Goal: Task Accomplishment & Management: Manage account settings

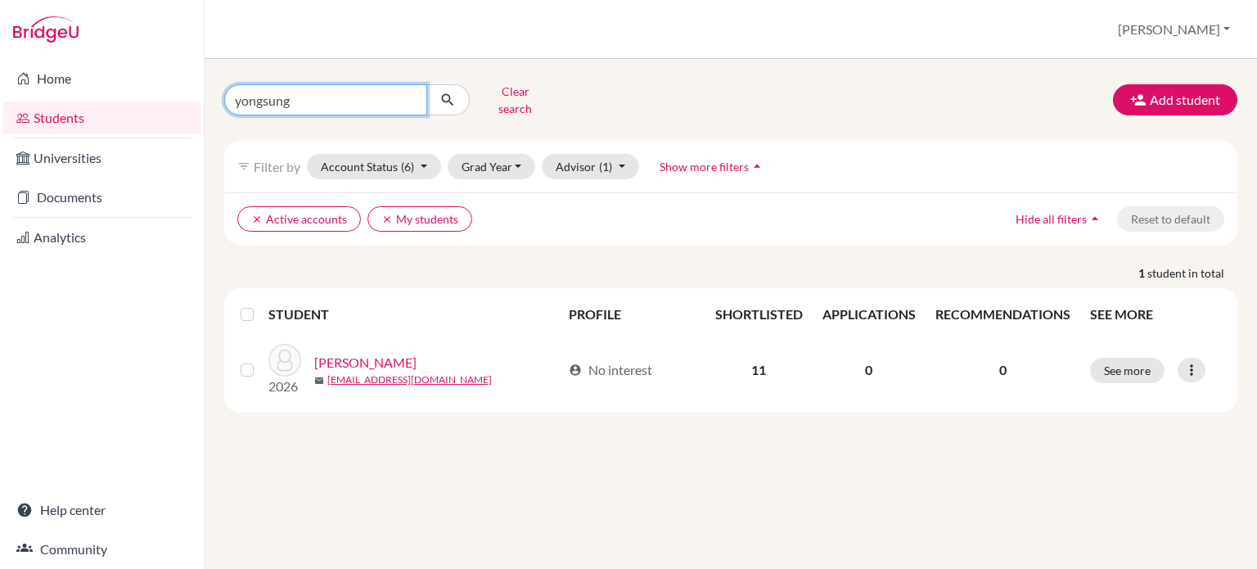
click at [364, 109] on input "yongsung" at bounding box center [325, 99] width 203 height 31
type input "y"
type input "[PERSON_NAME]"
click button "submit" at bounding box center [448, 99] width 43 height 31
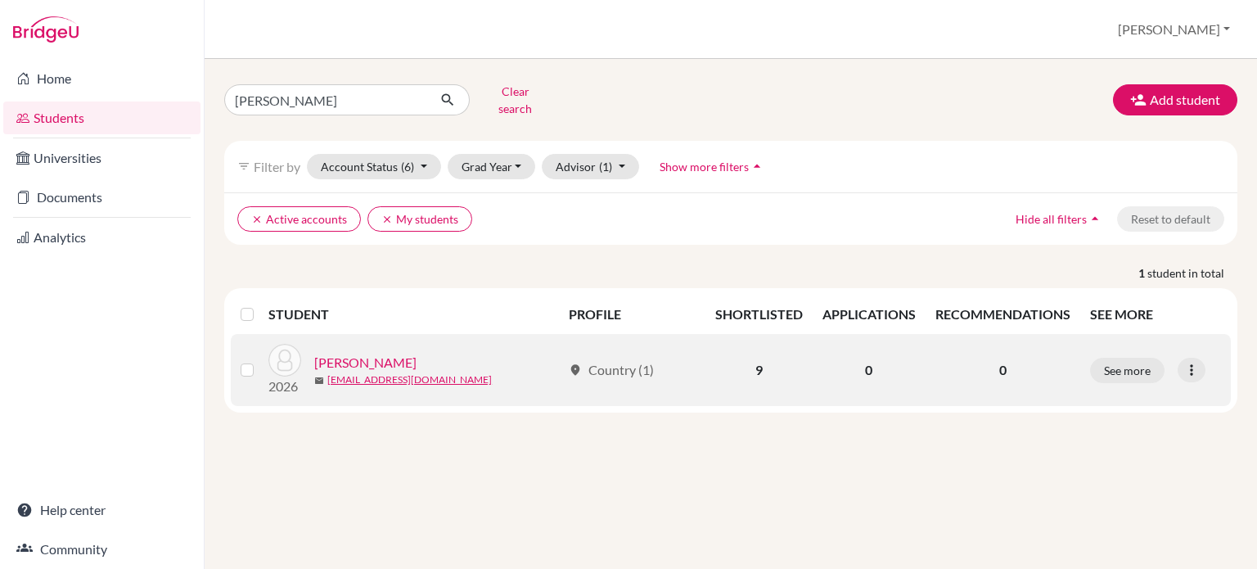
click at [363, 353] on link "[PERSON_NAME]" at bounding box center [365, 363] width 102 height 20
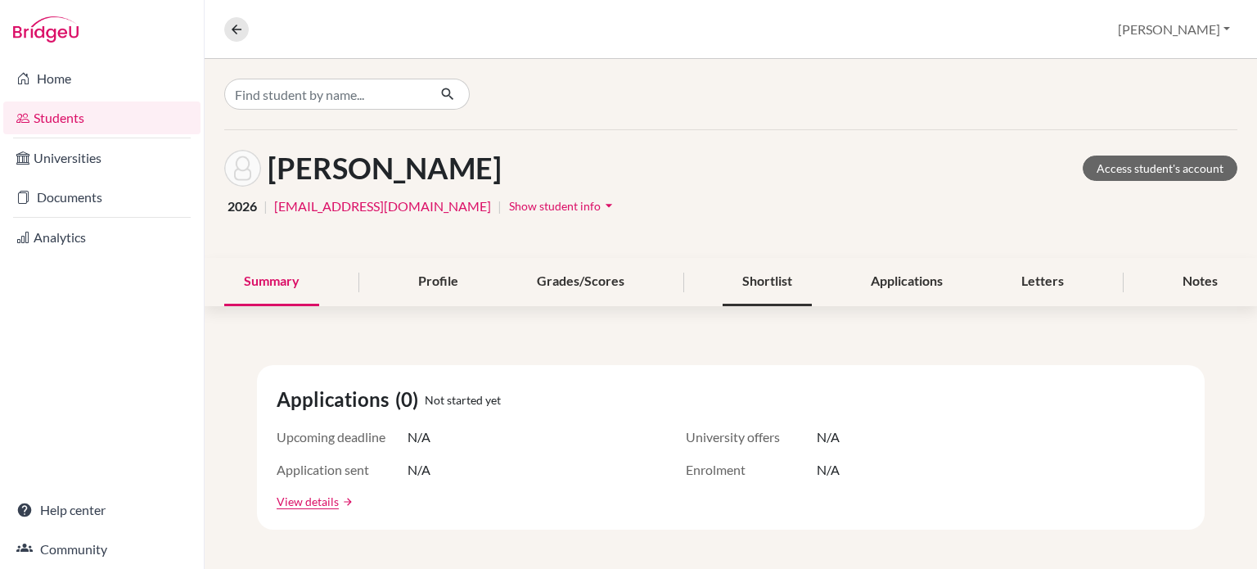
click at [751, 284] on div "Shortlist" at bounding box center [767, 282] width 89 height 48
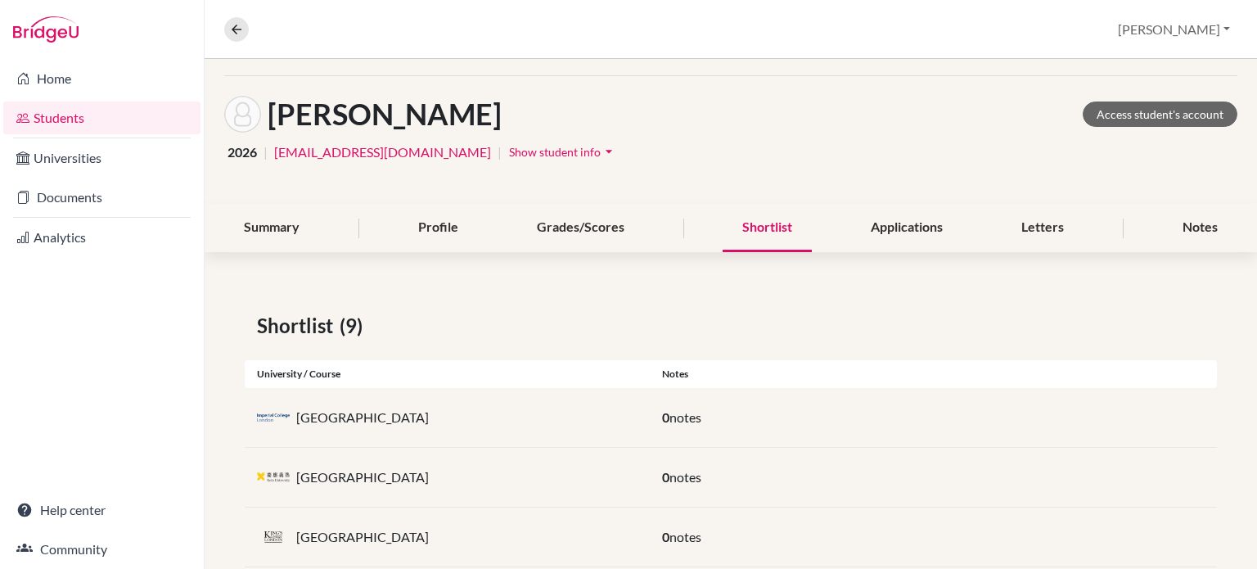
scroll to position [43, 0]
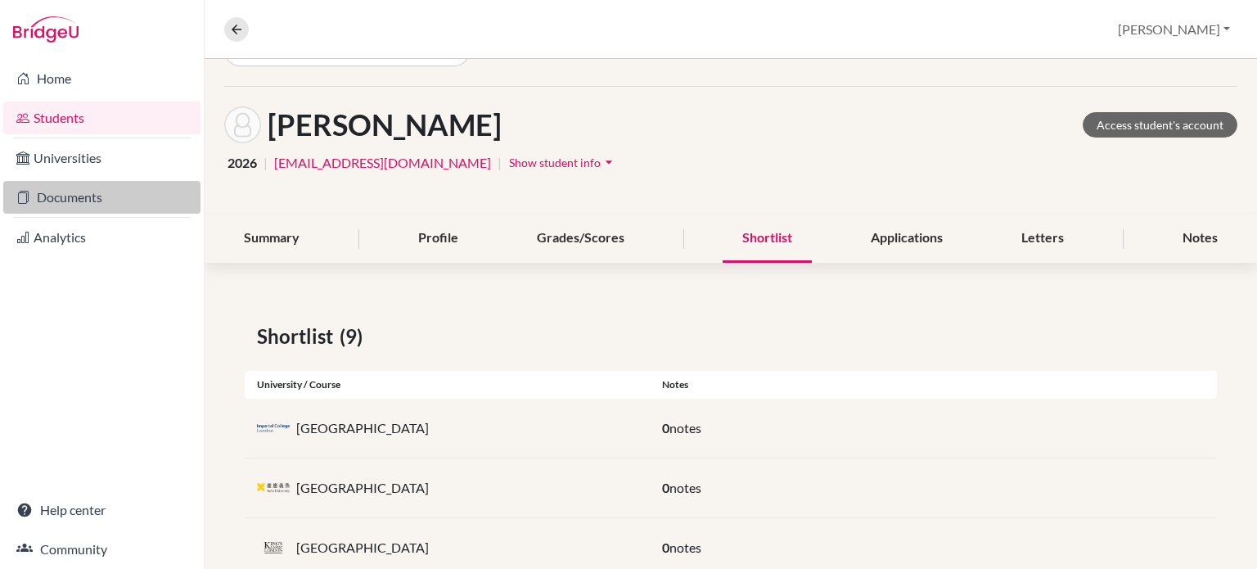
click at [79, 196] on link "Documents" at bounding box center [101, 197] width 197 height 33
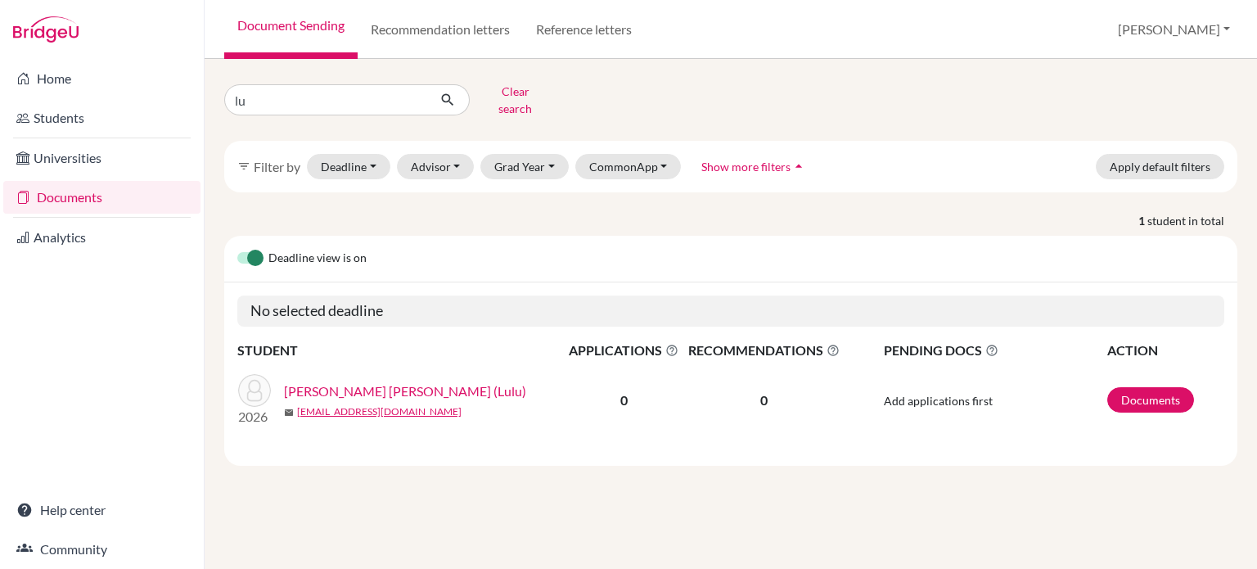
type input "l"
type input "[PERSON_NAME]"
click button "submit" at bounding box center [448, 99] width 43 height 31
click at [310, 381] on link "[PERSON_NAME]" at bounding box center [335, 391] width 102 height 20
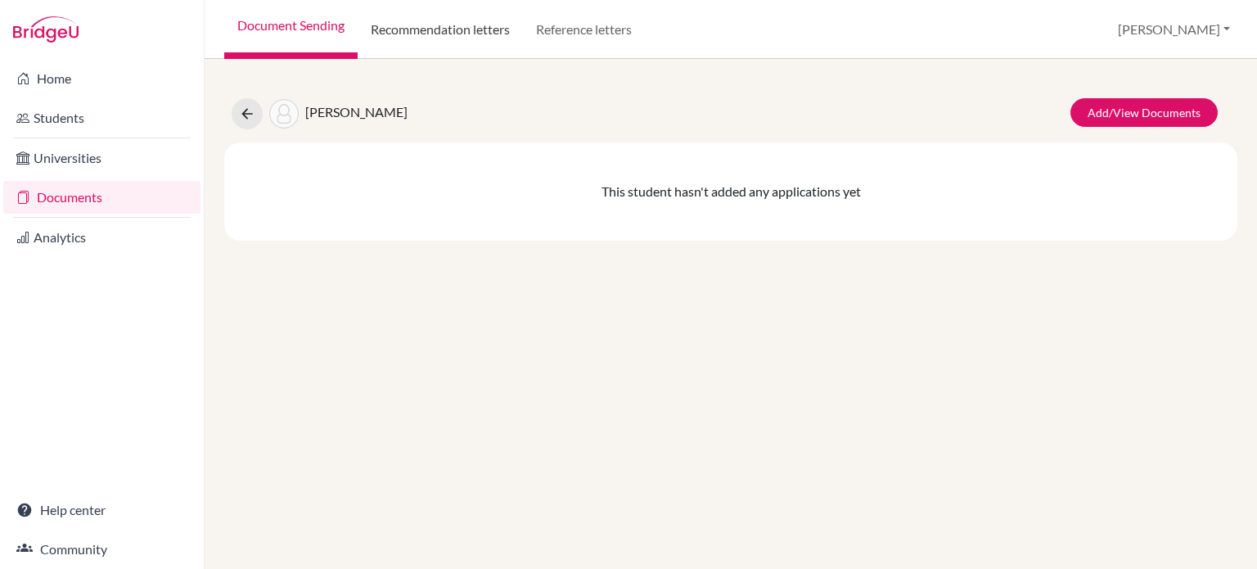
click at [425, 34] on link "Recommendation letters" at bounding box center [440, 29] width 165 height 59
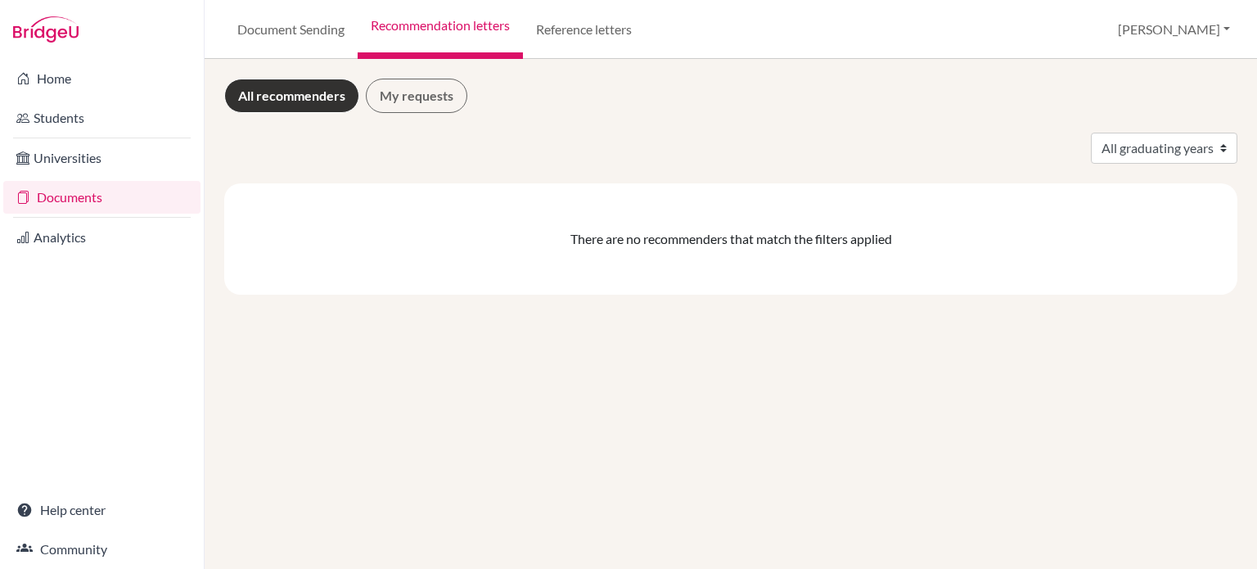
click at [598, 22] on link "Reference letters" at bounding box center [584, 29] width 122 height 59
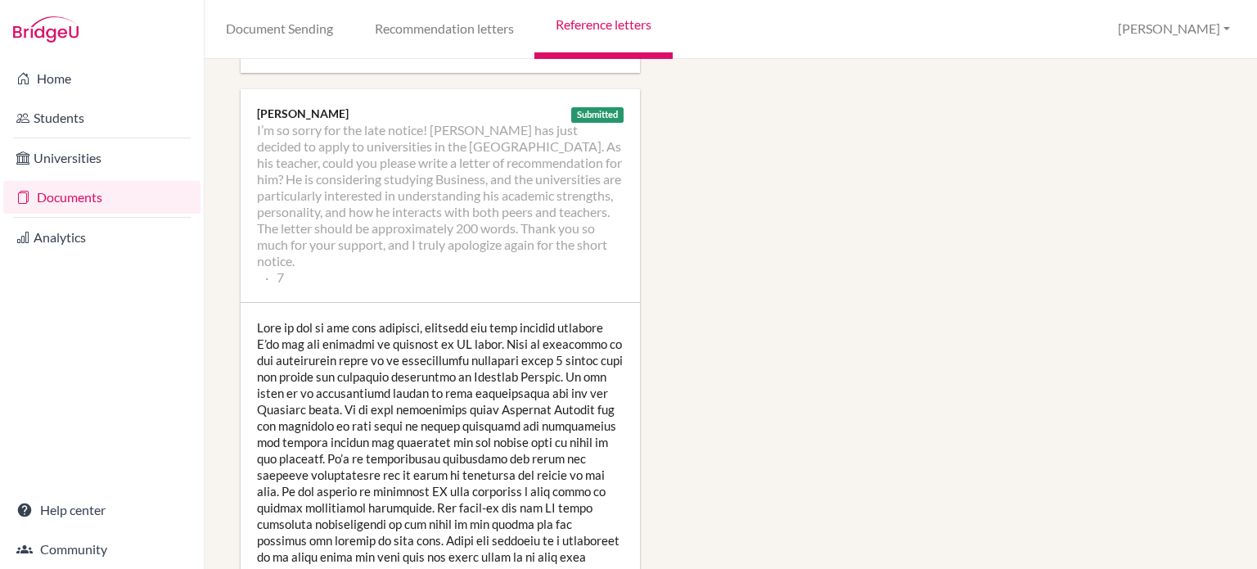
scroll to position [1885, 0]
